Goal: Information Seeking & Learning: Check status

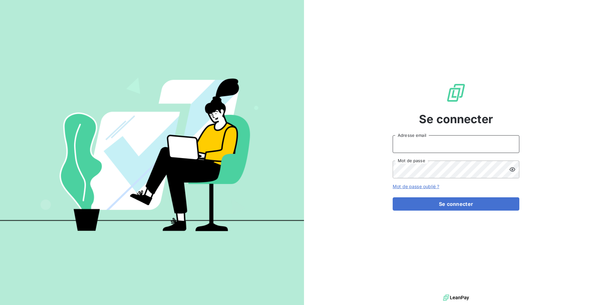
click at [439, 137] on input "Adresse email" at bounding box center [455, 144] width 127 height 18
click at [392, 197] on button "Se connecter" at bounding box center [455, 203] width 127 height 13
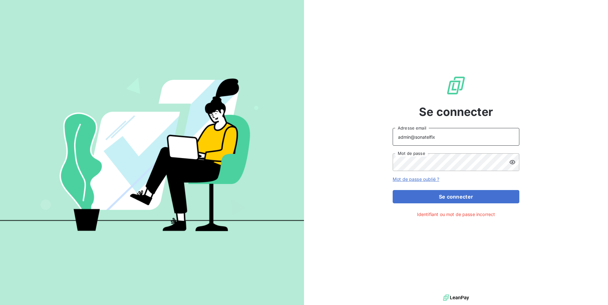
click at [440, 138] on input "admin@sonatelfix" at bounding box center [455, 137] width 127 height 18
type input "admin@sonatelfixe"
click at [392, 190] on button "Se connecter" at bounding box center [455, 196] width 127 height 13
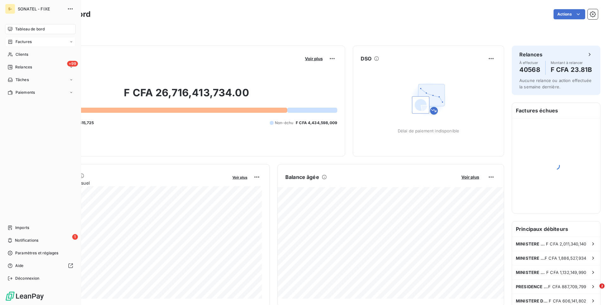
click at [35, 43] on div "Factures" at bounding box center [40, 42] width 71 height 10
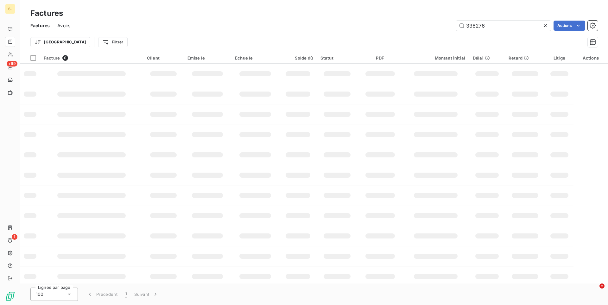
click at [547, 25] on div at bounding box center [546, 26] width 9 height 10
click at [487, 26] on input "text" at bounding box center [503, 26] width 95 height 10
paste input "32144311"
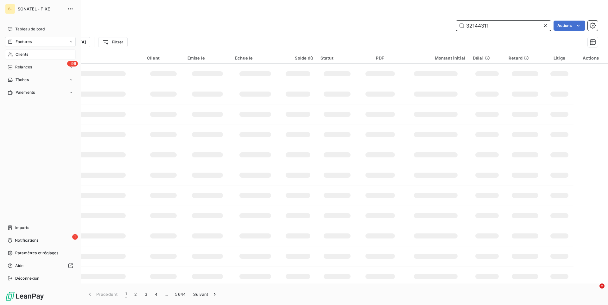
type input "32144311"
click at [16, 53] on span "Clients" at bounding box center [22, 55] width 13 height 6
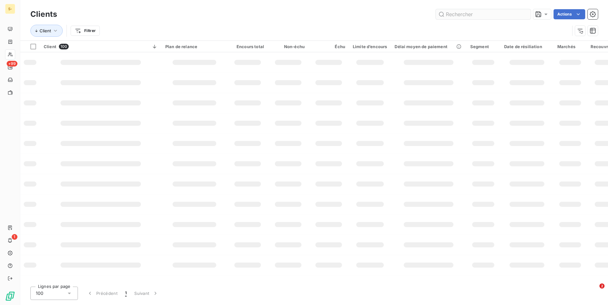
click at [484, 16] on input "text" at bounding box center [482, 14] width 95 height 10
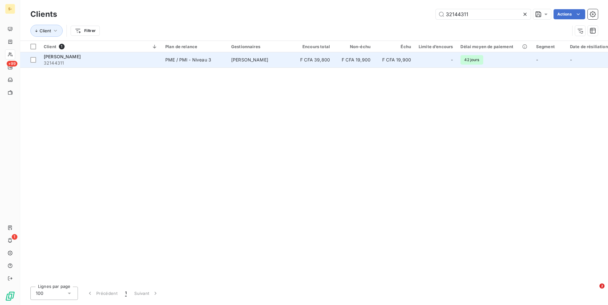
type input "32144311"
click at [128, 59] on div "[PERSON_NAME]" at bounding box center [101, 56] width 114 height 6
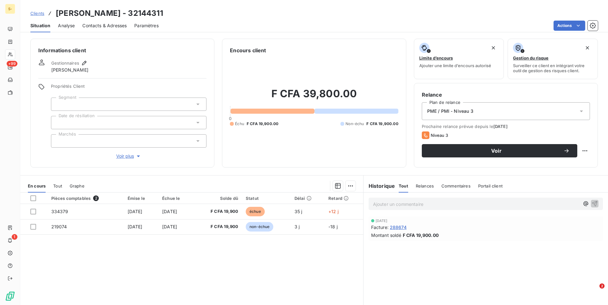
click at [34, 14] on span "Clients" at bounding box center [37, 13] width 14 height 5
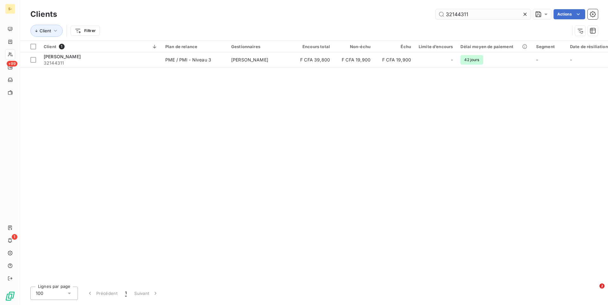
drag, startPoint x: 481, startPoint y: 15, endPoint x: 405, endPoint y: 13, distance: 75.7
click at [435, 13] on input "32144311" at bounding box center [482, 14] width 95 height 10
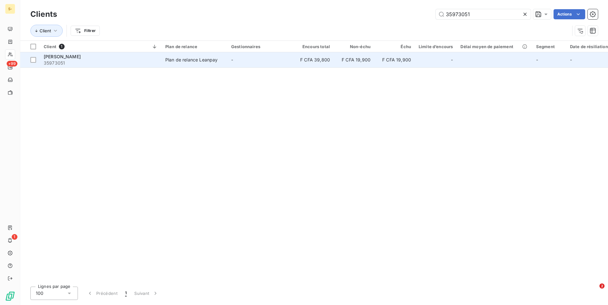
type input "35973051"
click at [136, 59] on div "[PERSON_NAME]" at bounding box center [101, 56] width 114 height 6
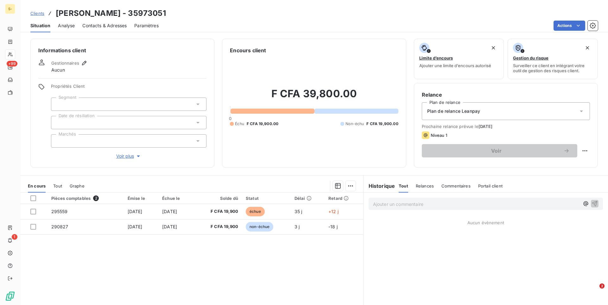
click at [521, 254] on div "Ajouter un commentaire ﻿ Aucun évènement" at bounding box center [485, 262] width 244 height 141
click at [521, 298] on div "Ajouter un commentaire ﻿ Aucun évènement" at bounding box center [485, 262] width 244 height 141
click at [441, 7] on div "Clients [PERSON_NAME] - 35973051 Situation Analyse Contacts & Adresses Paramètr…" at bounding box center [313, 16] width 587 height 32
click at [229, 267] on div "Pièces comptables 2 Émise le Échue le Solde dû Statut Délai Retard 295559 [DATE…" at bounding box center [191, 253] width 343 height 122
